Goal: Information Seeking & Learning: Learn about a topic

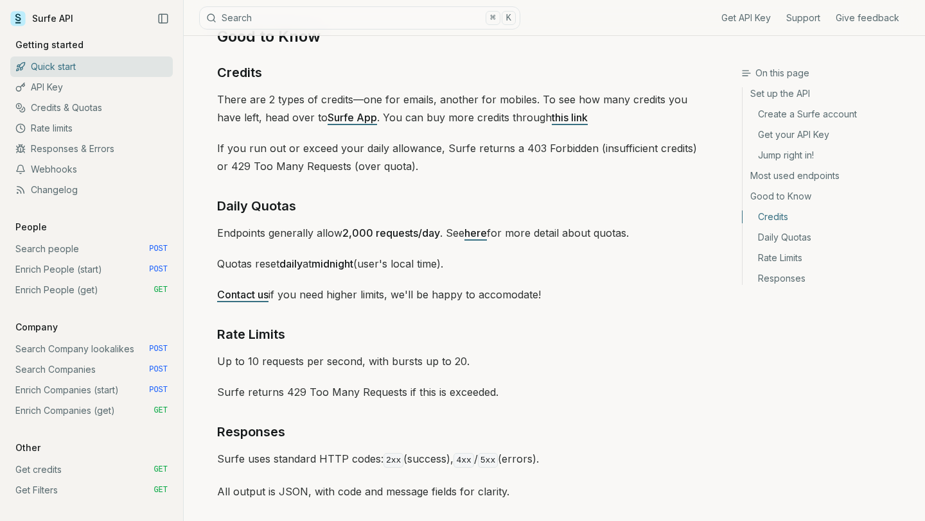
scroll to position [1902, 0]
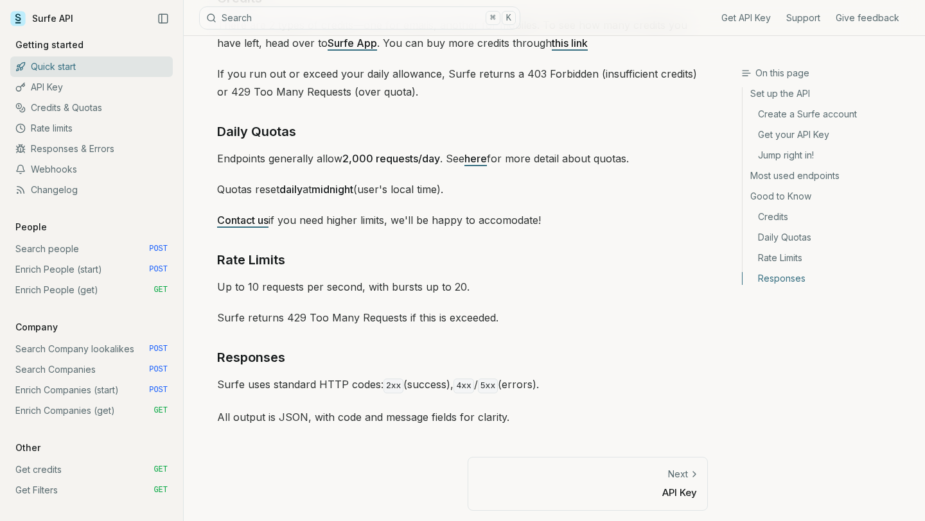
click at [694, 472] on icon at bounding box center [694, 474] width 3 height 5
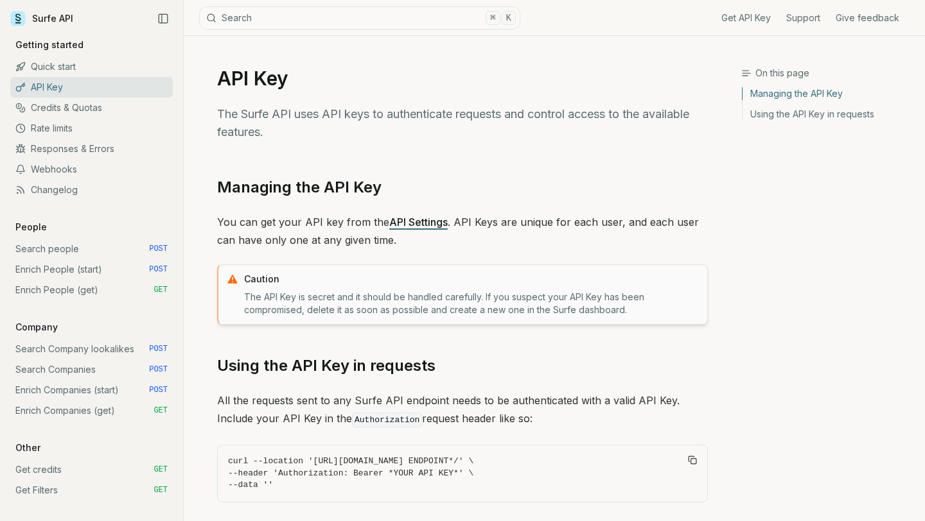
click at [403, 225] on link "API Settings" at bounding box center [418, 222] width 58 height 13
click at [63, 67] on link "Quick start" at bounding box center [91, 67] width 162 height 21
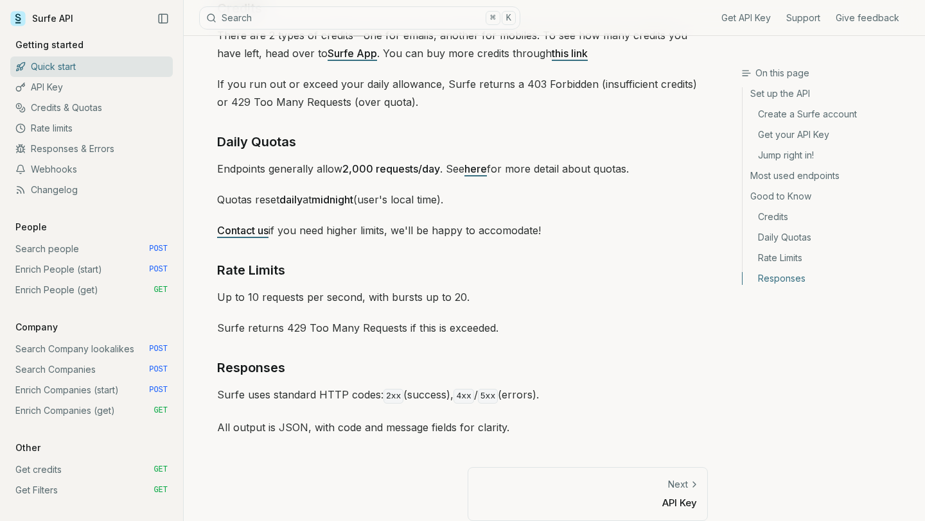
scroll to position [1891, 0]
click at [159, 291] on span "GET" at bounding box center [160, 290] width 14 height 10
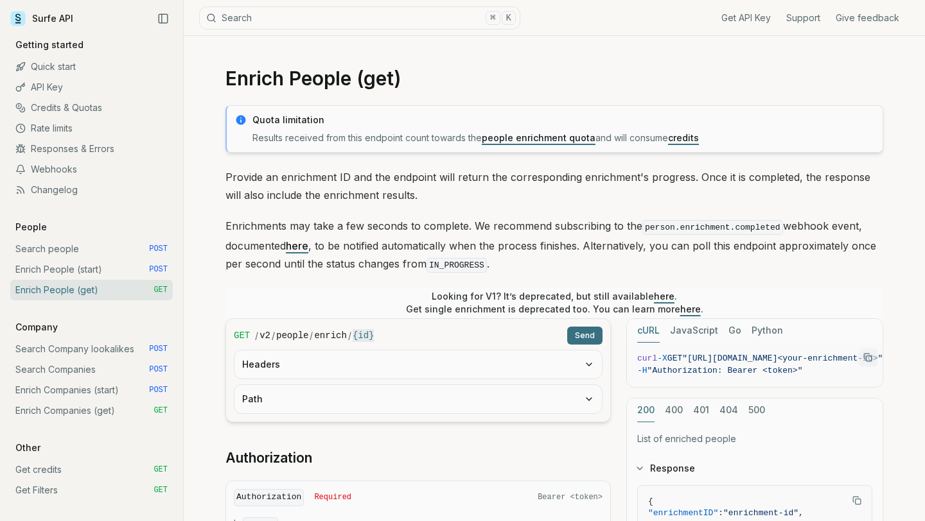
click at [48, 15] on link "Surfe API" at bounding box center [41, 18] width 63 height 19
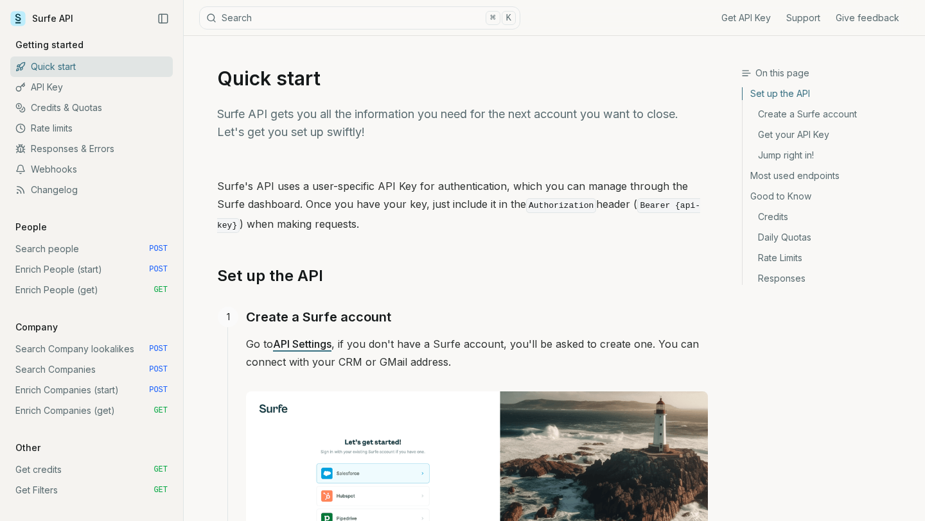
click at [16, 16] on icon at bounding box center [18, 16] width 6 height 7
click at [163, 17] on icon "Collapse Sidebar" at bounding box center [163, 19] width 12 height 12
